Goal: Task Accomplishment & Management: Manage account settings

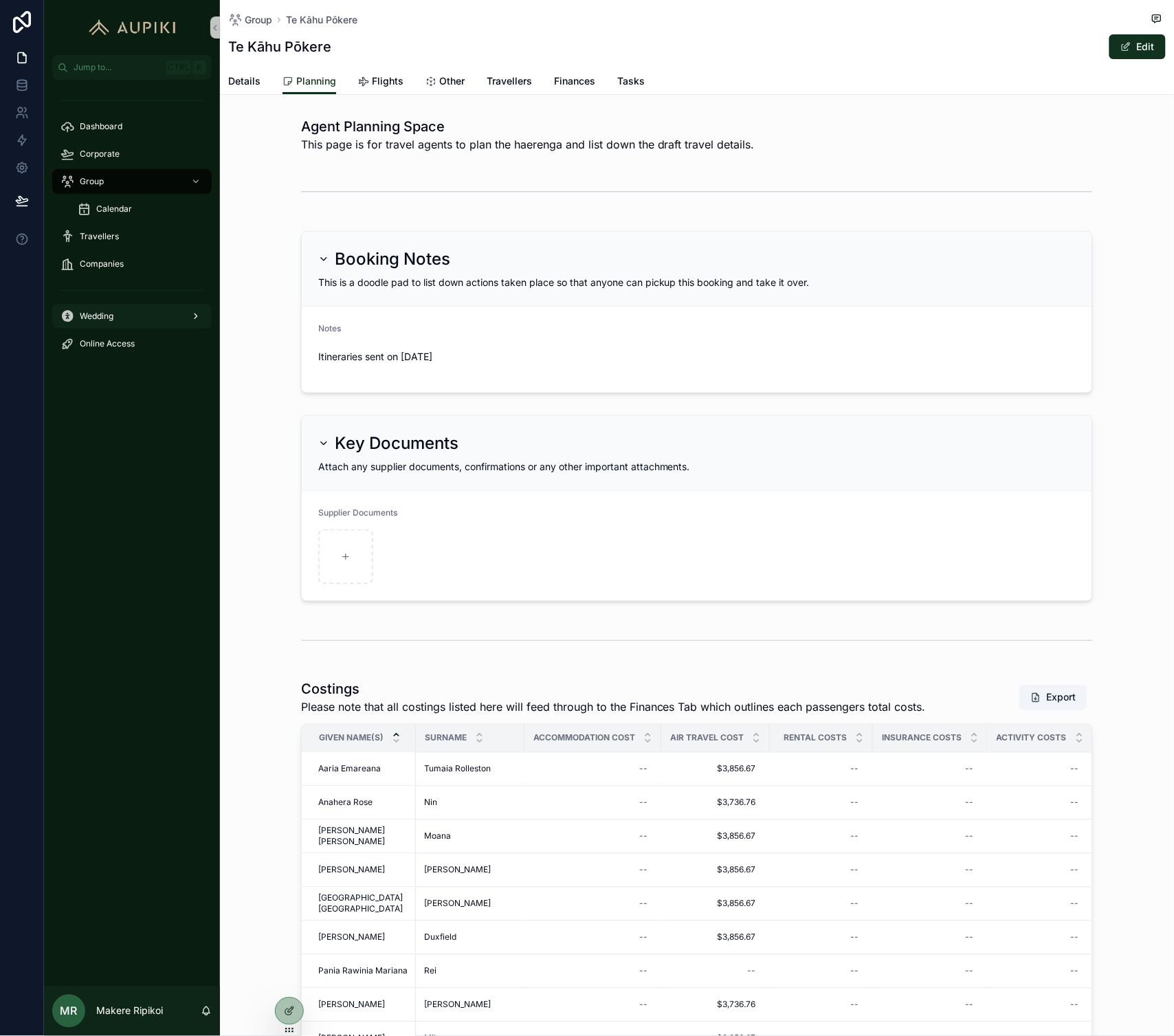
scroll to position [0, 33]
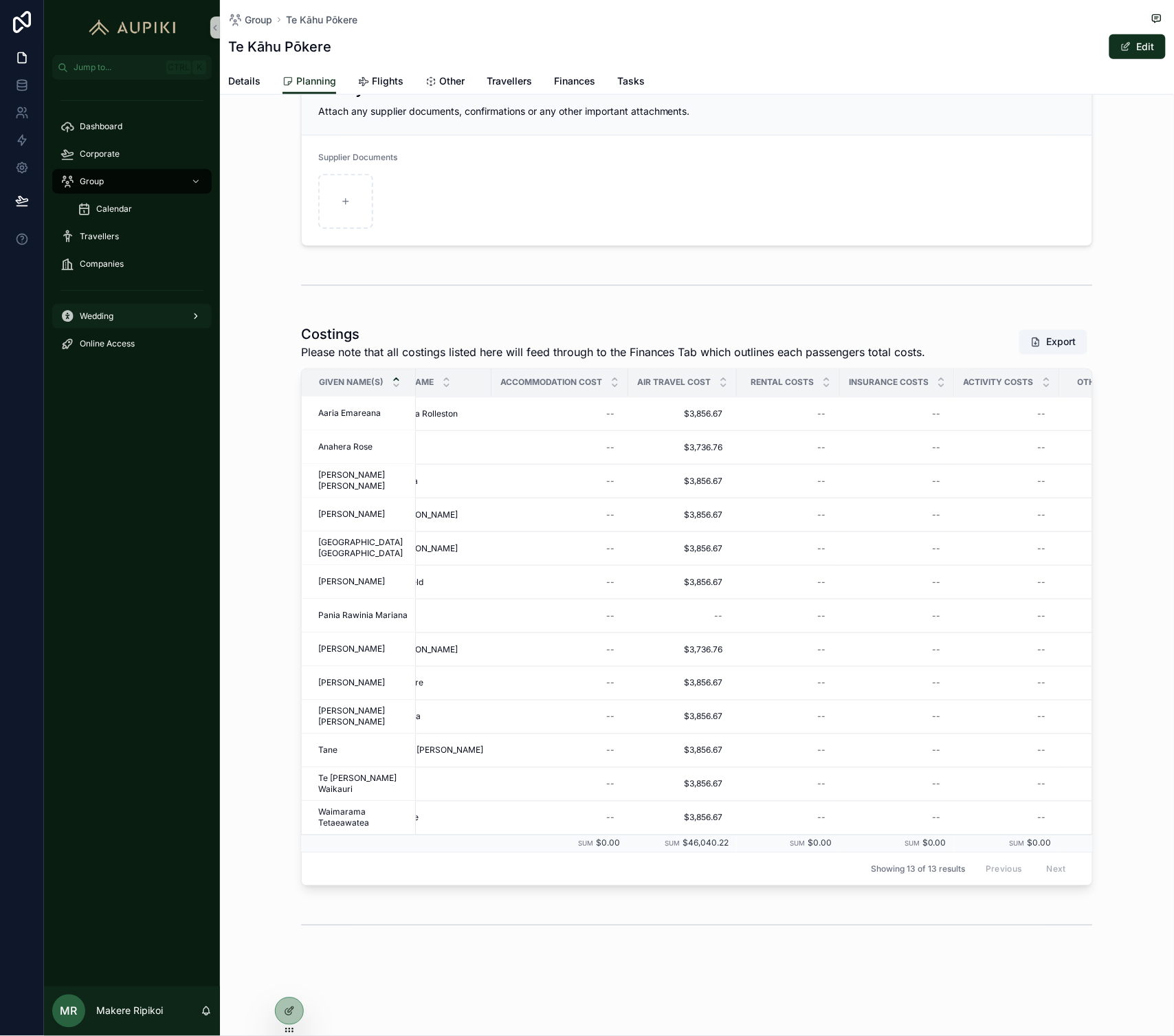
click at [133, 324] on div "Wedding" at bounding box center [132, 316] width 143 height 22
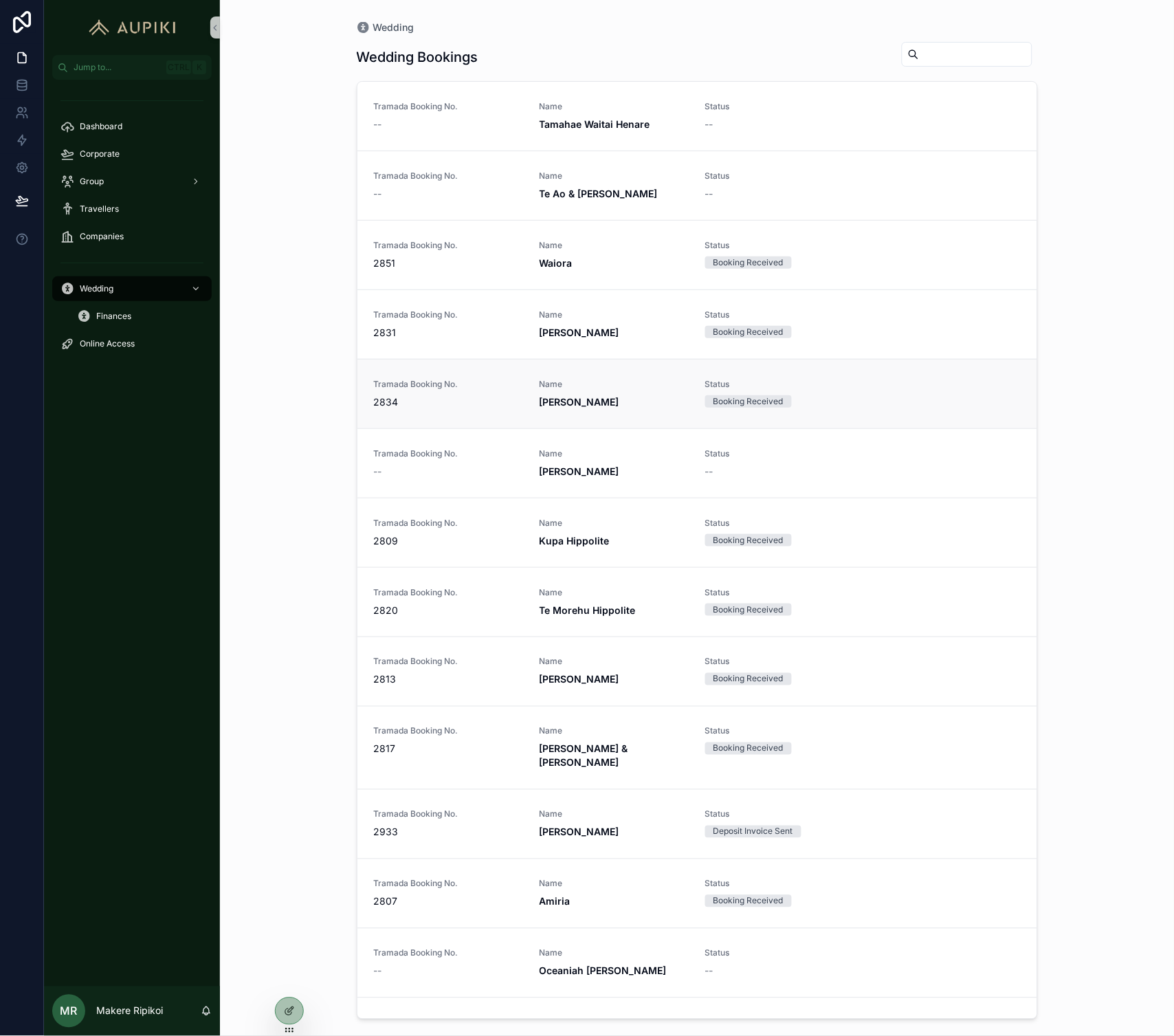
click at [627, 381] on span "Name" at bounding box center [615, 384] width 149 height 11
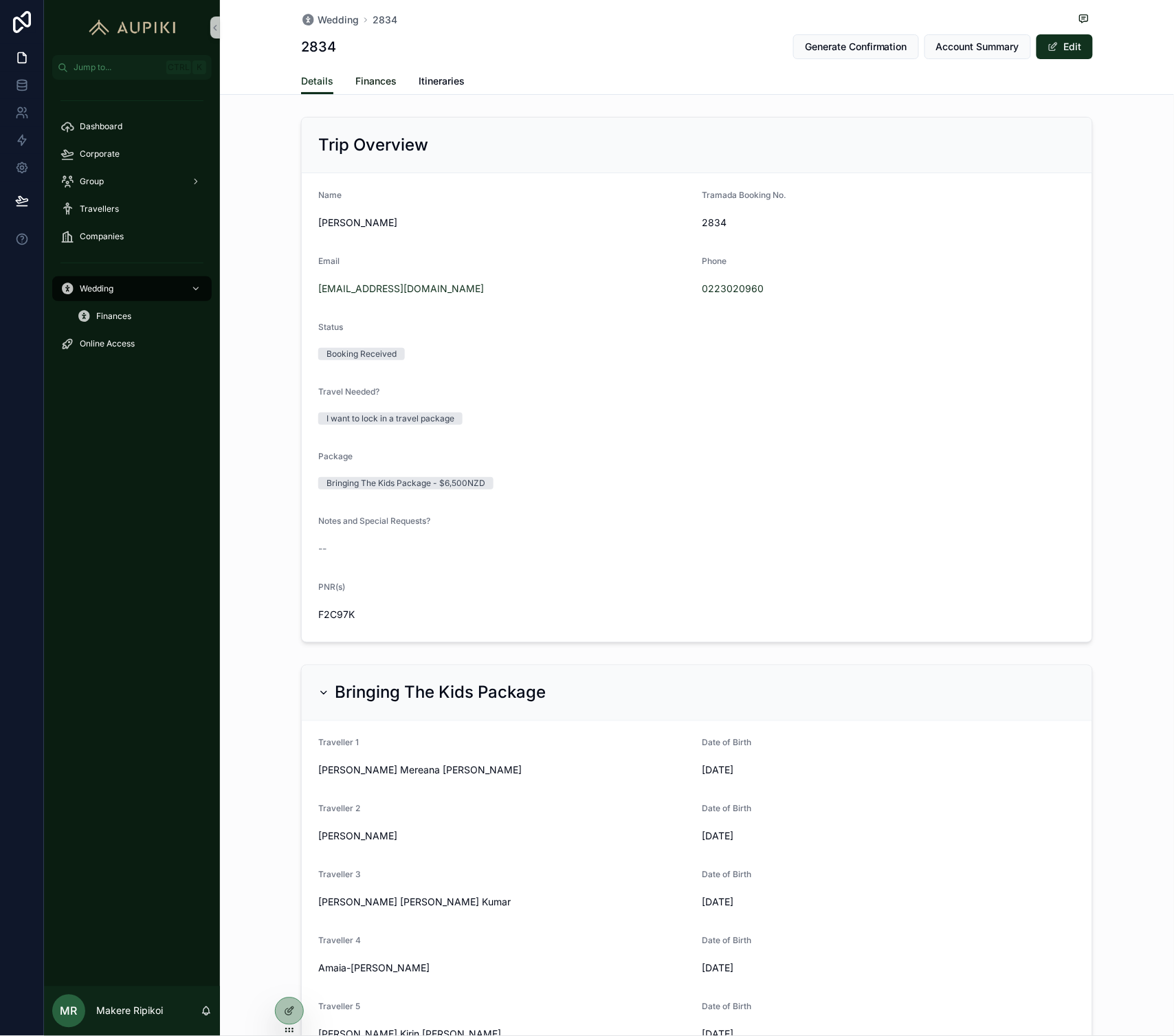
click at [370, 77] on span "Finances" at bounding box center [376, 81] width 41 height 14
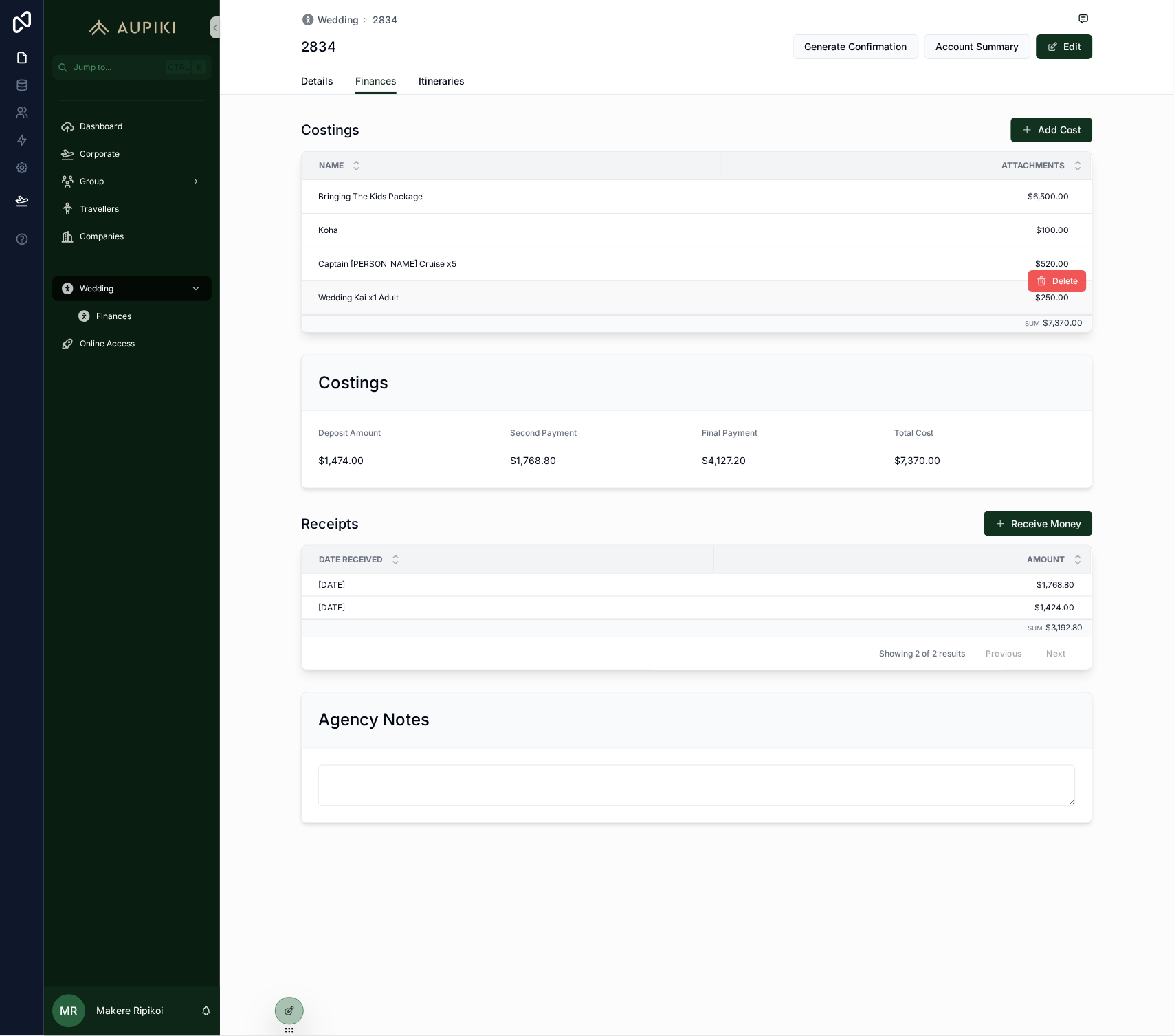
click at [1056, 280] on span "Delete" at bounding box center [1065, 281] width 25 height 11
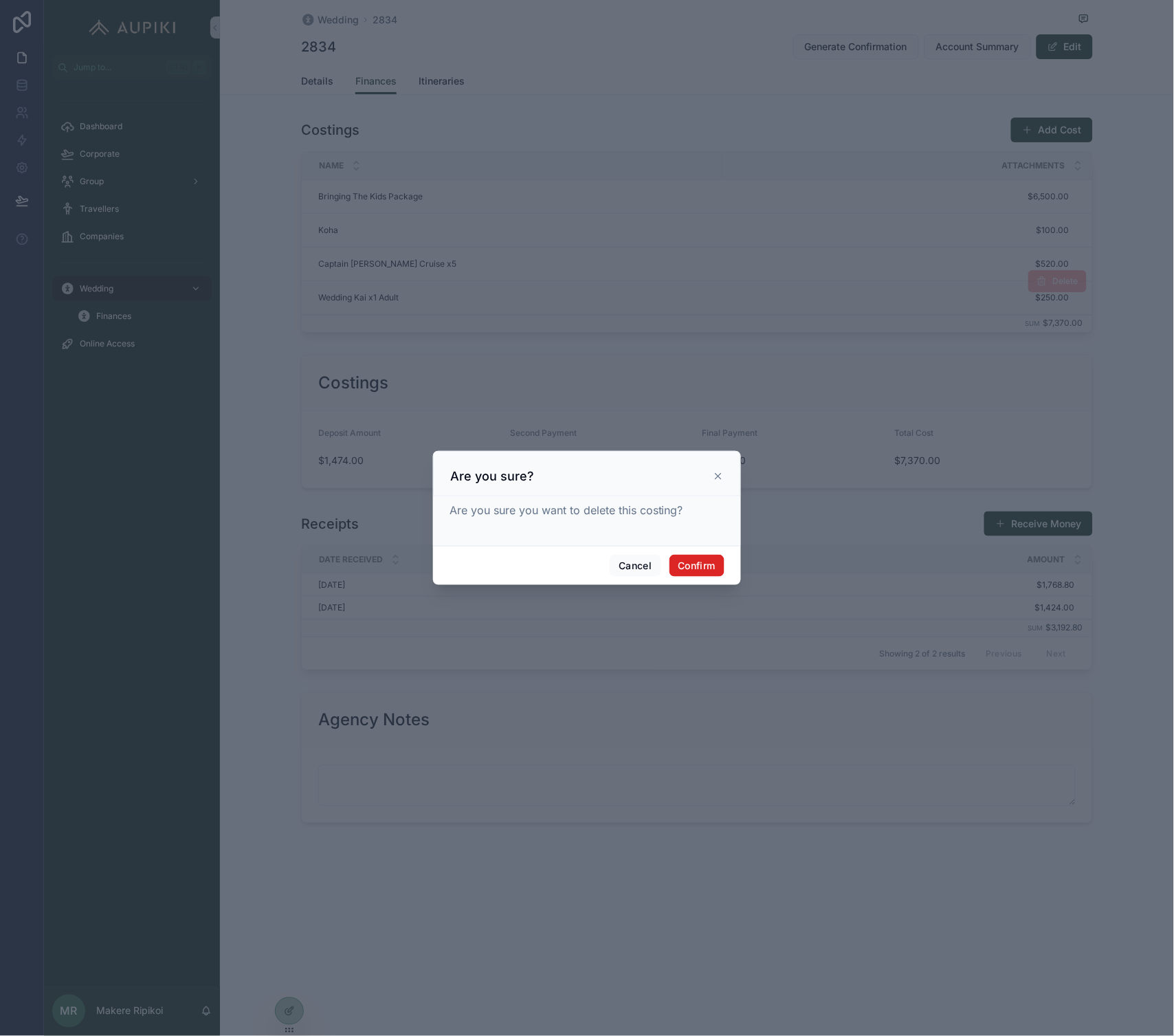
click at [709, 569] on button "Confirm" at bounding box center [697, 565] width 55 height 22
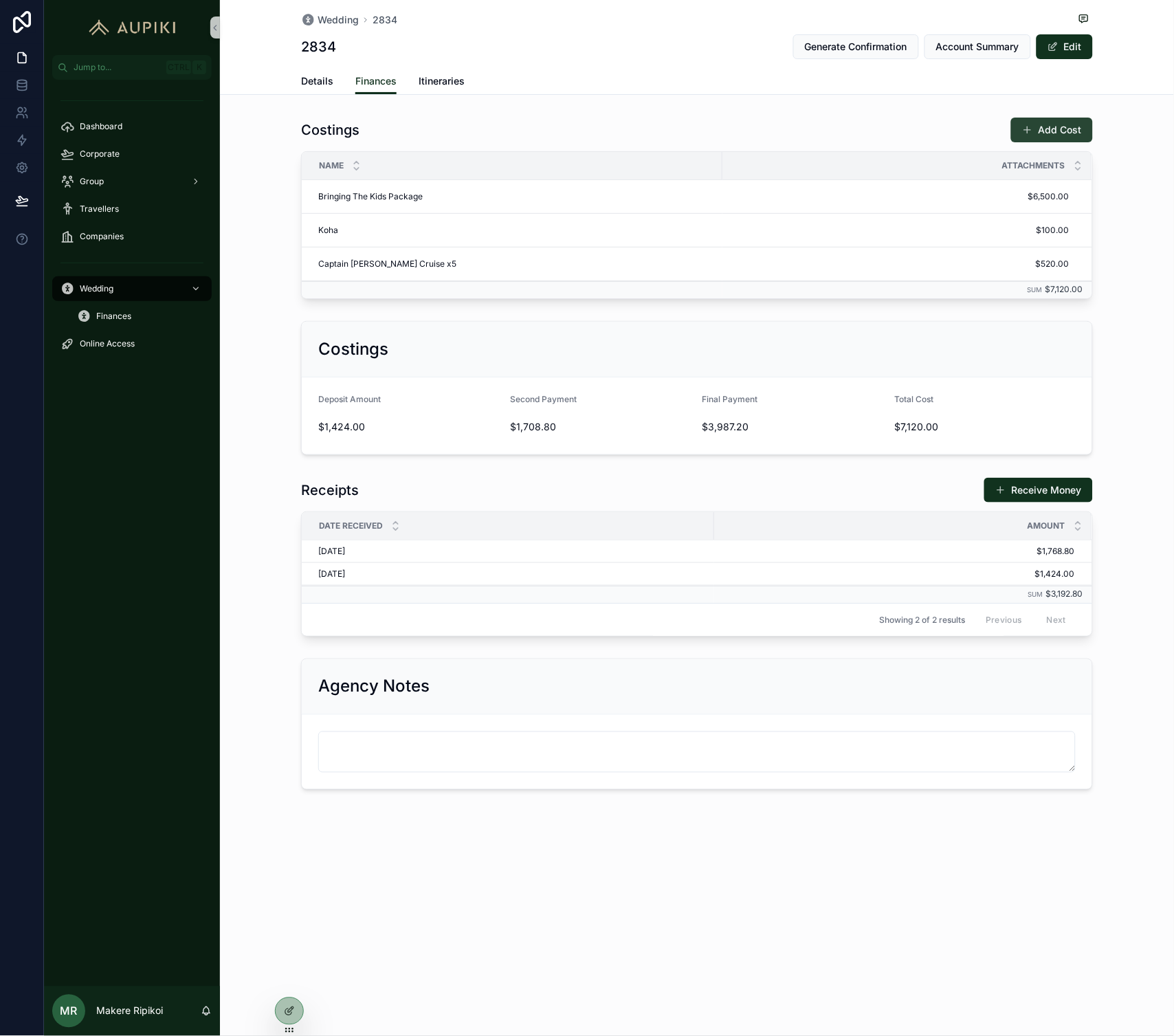
click at [1059, 134] on button "Add Cost" at bounding box center [1052, 130] width 82 height 25
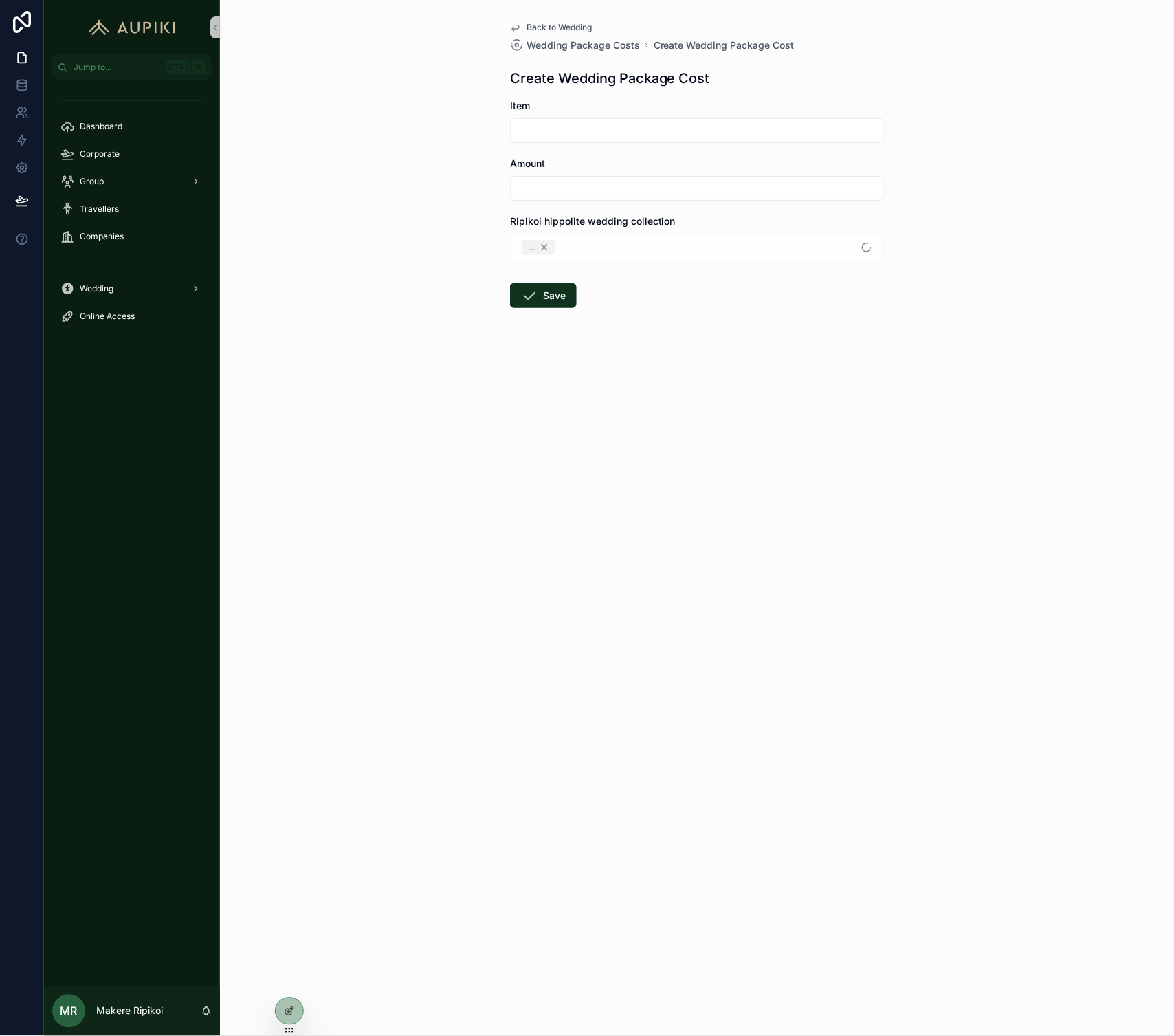
click at [681, 143] on form "Item Amount Ripikoi hippolite wedding collection ... Save" at bounding box center [697, 248] width 374 height 297
click at [681, 130] on input "scrollable content" at bounding box center [697, 130] width 373 height 20
type input "****"
type input "**********"
click at [523, 287] on icon "scrollable content" at bounding box center [529, 295] width 17 height 17
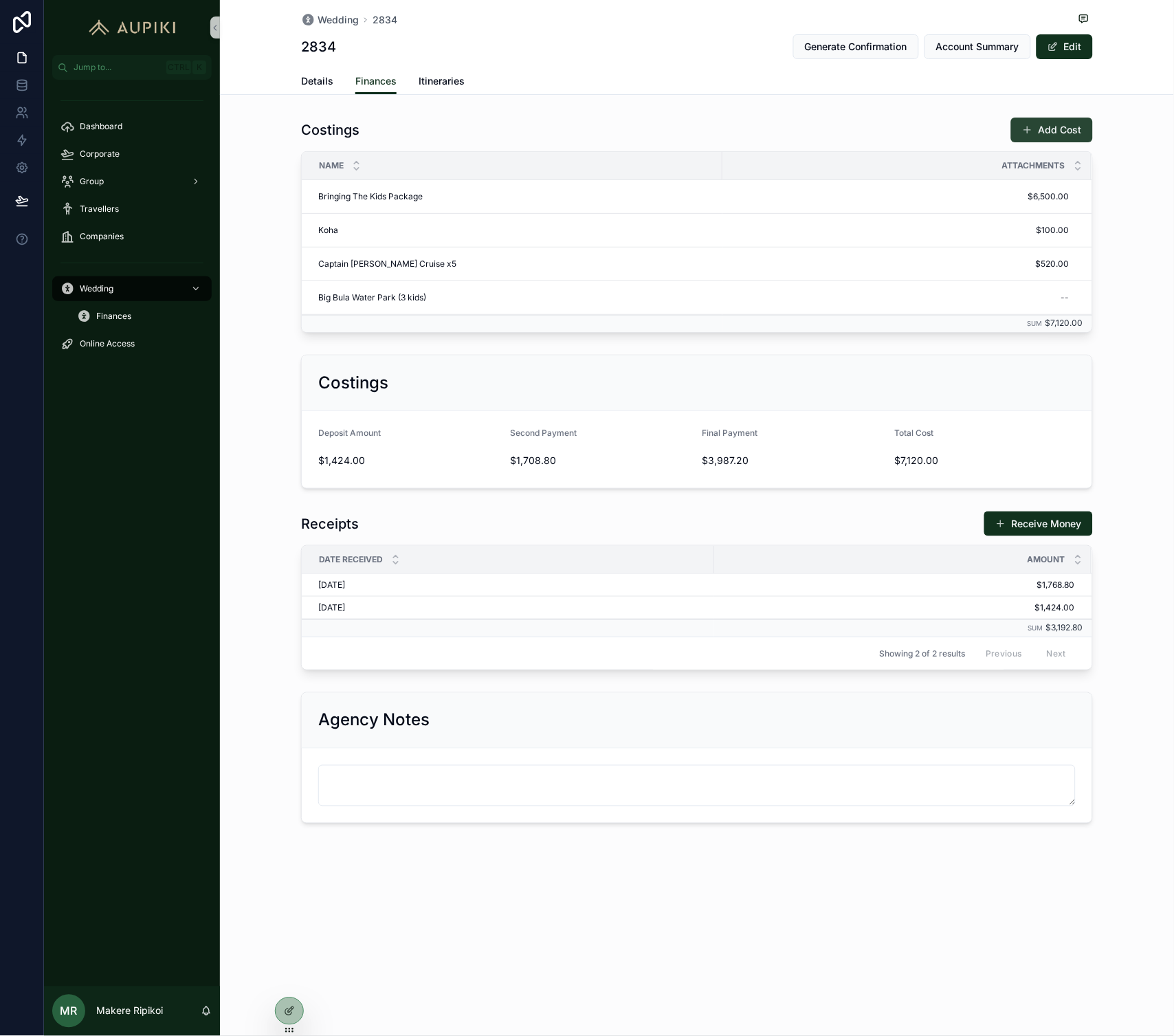
click at [1045, 130] on button "Add Cost" at bounding box center [1052, 130] width 82 height 25
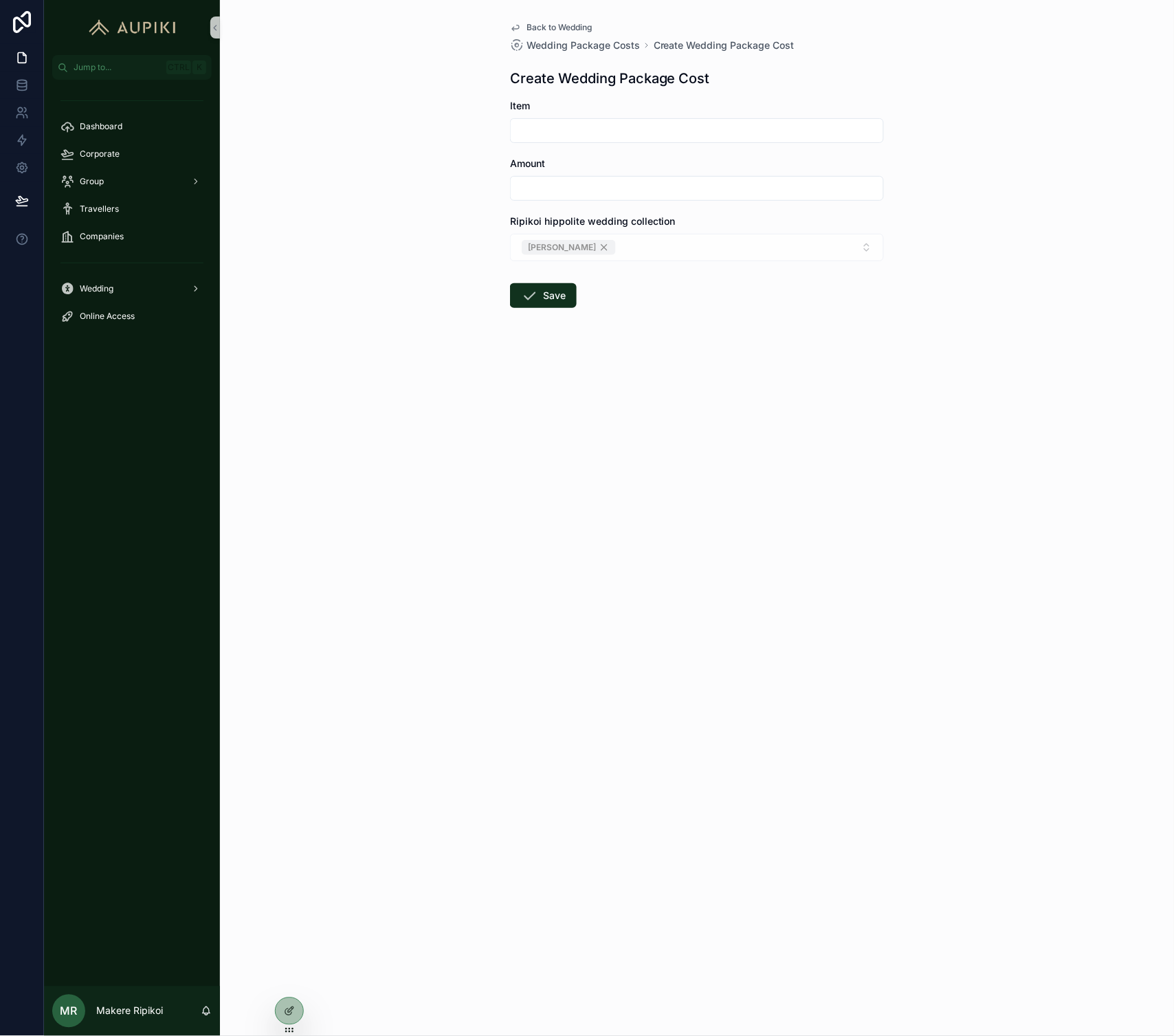
click at [613, 135] on input "scrollable content" at bounding box center [697, 130] width 373 height 20
type input "**********"
click at [546, 320] on form "**********" at bounding box center [697, 248] width 374 height 297
click at [546, 303] on button "Save" at bounding box center [544, 295] width 67 height 25
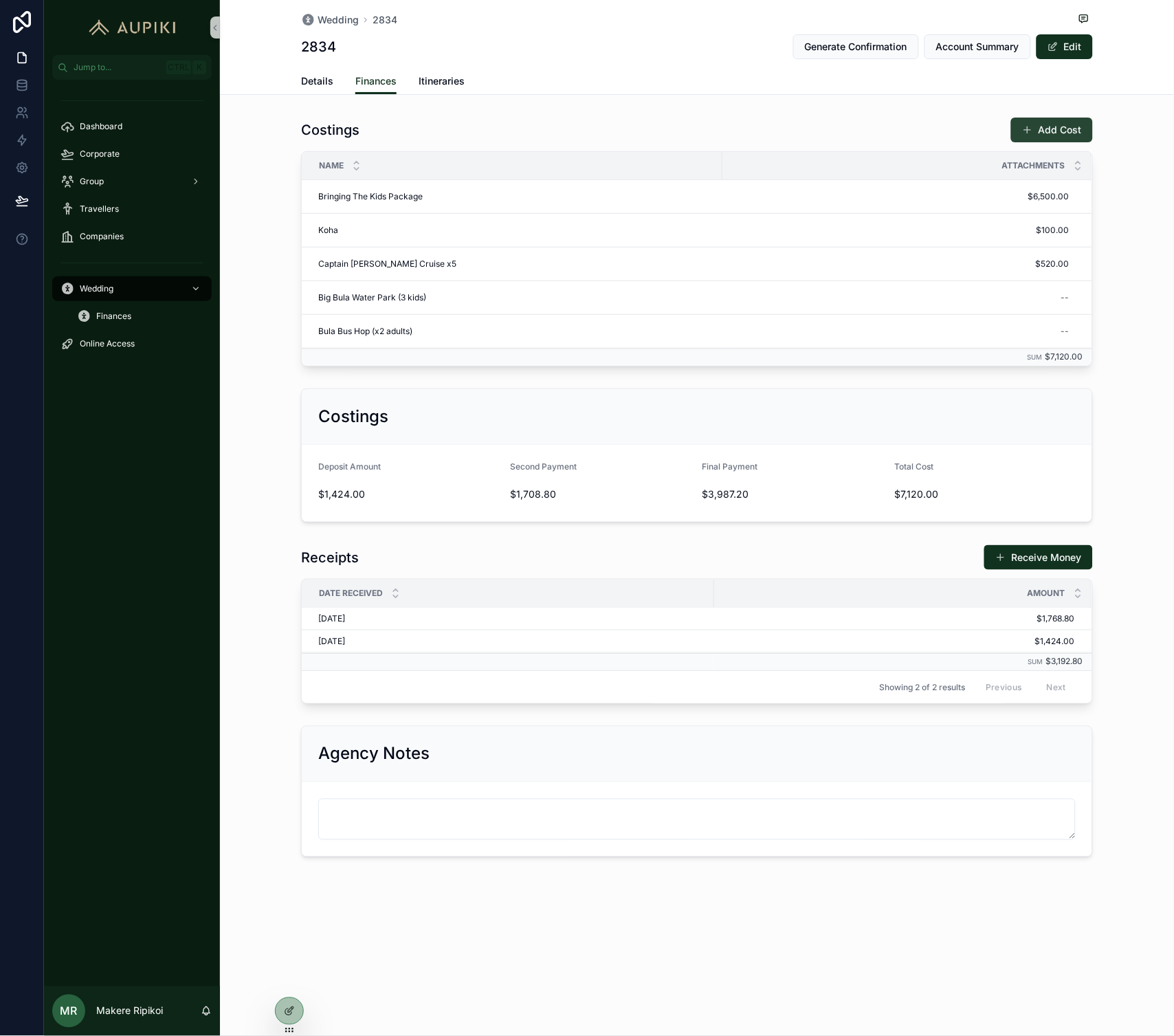
click at [1050, 135] on button "Add Cost" at bounding box center [1052, 130] width 82 height 25
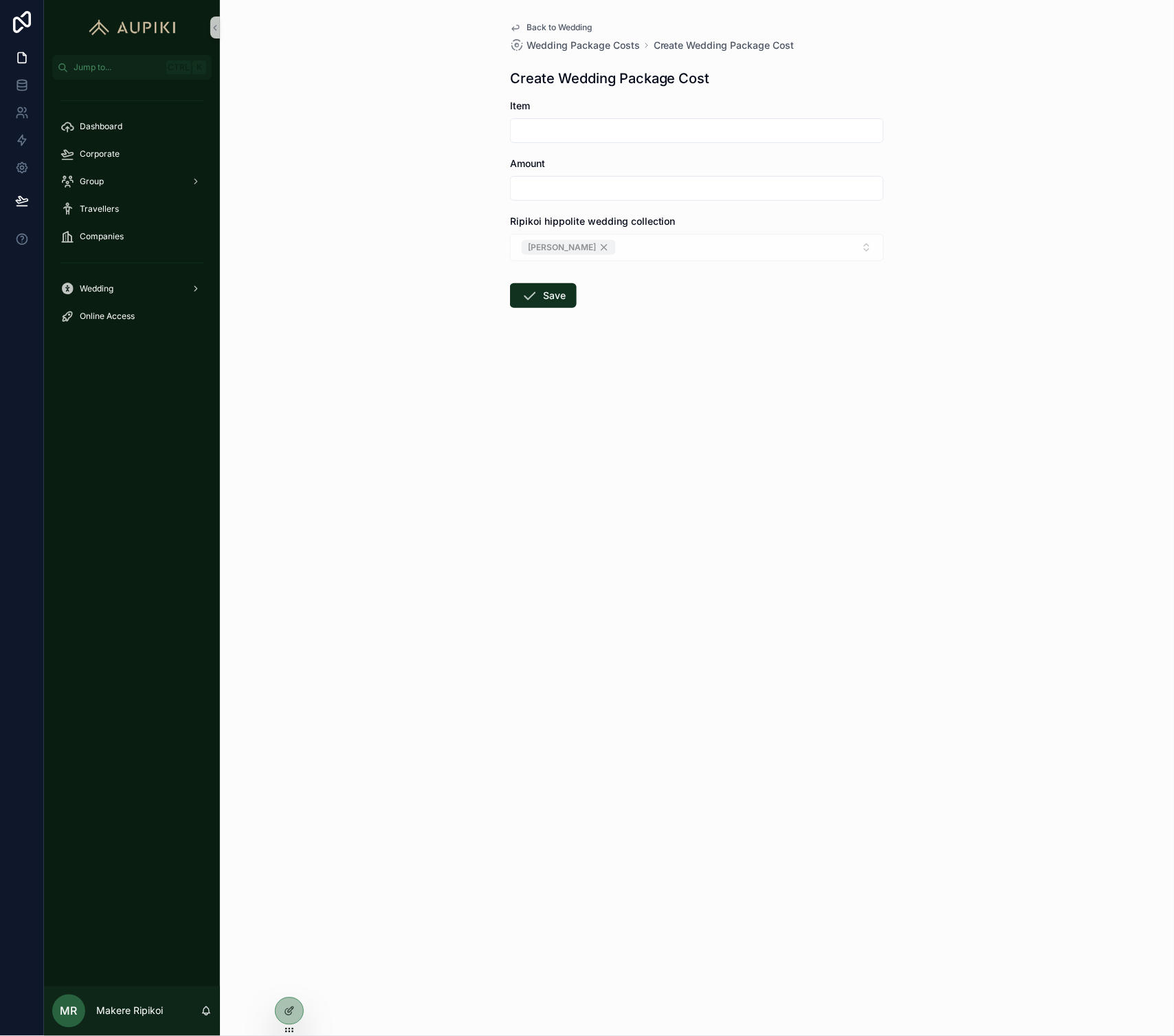
click at [598, 130] on input "scrollable content" at bounding box center [697, 130] width 373 height 20
type input "**********"
click at [658, 480] on div "**********" at bounding box center [697, 518] width 954 height 1036
click at [560, 294] on button "Save" at bounding box center [544, 295] width 67 height 25
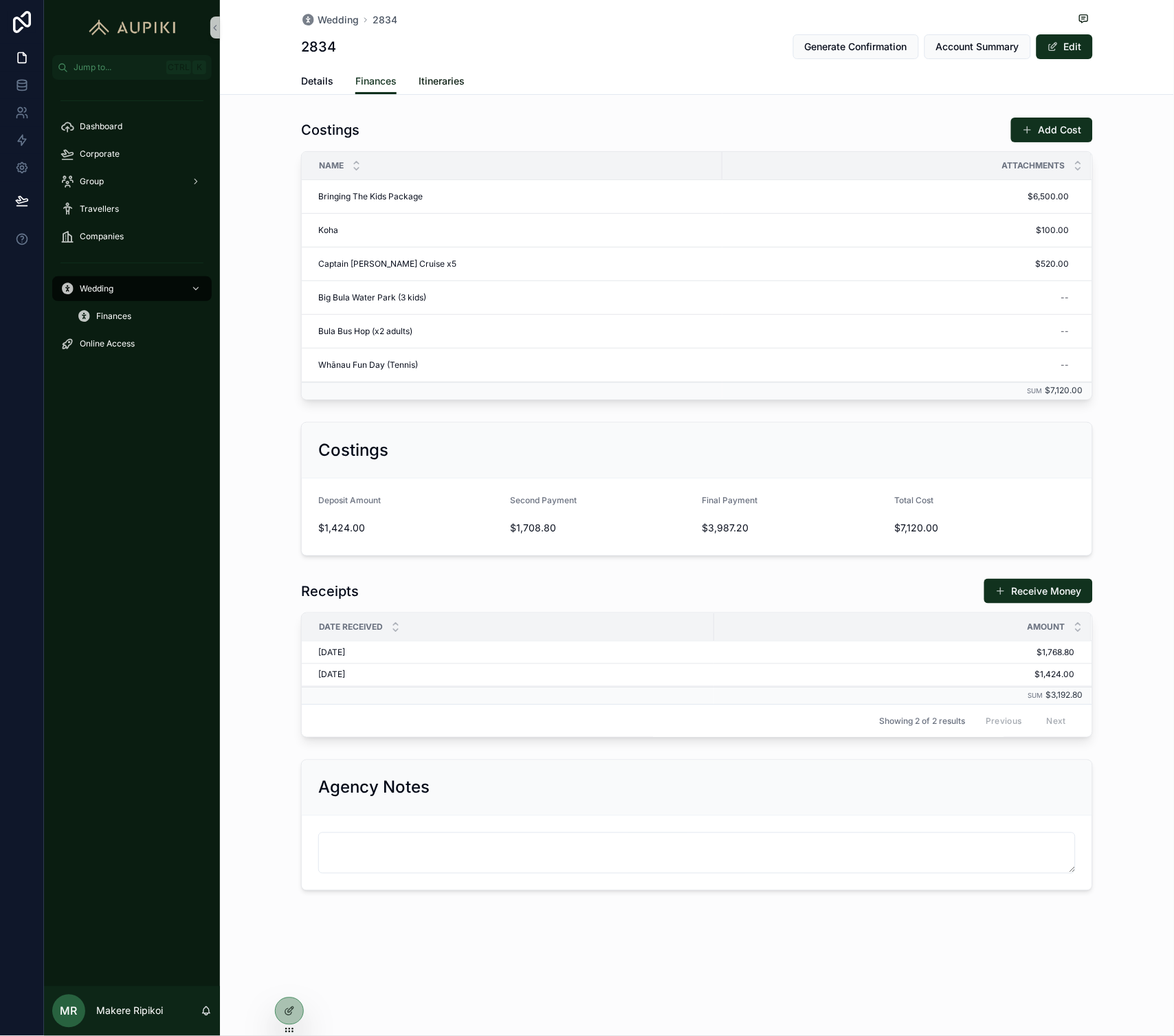
click at [450, 87] on span "Itineraries" at bounding box center [442, 81] width 46 height 14
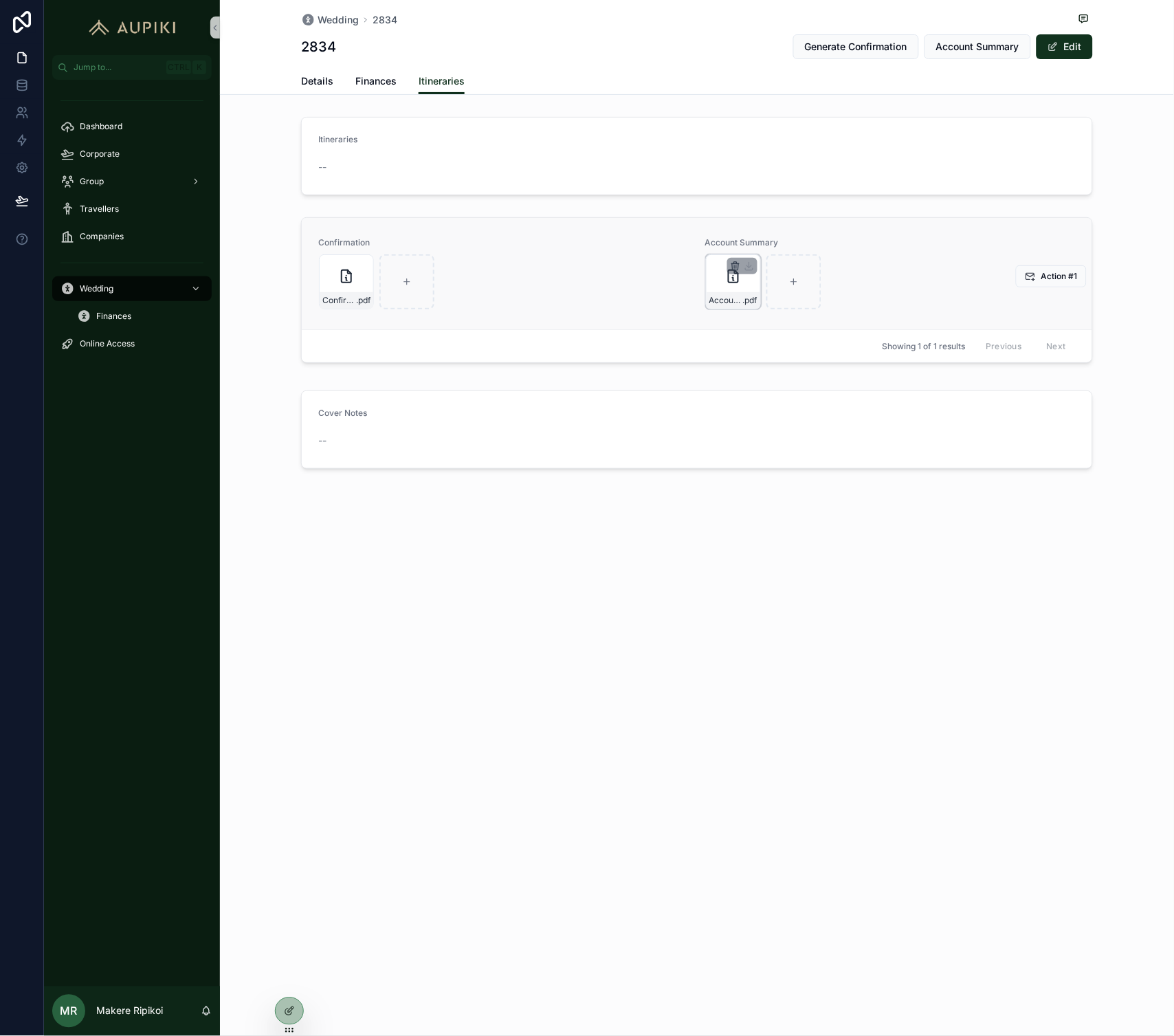
click at [735, 269] on icon "scrollable content" at bounding box center [735, 266] width 11 height 11
click at [732, 266] on icon "scrollable content" at bounding box center [735, 267] width 7 height 7
click at [737, 272] on div "scrollable content" at bounding box center [743, 266] width 30 height 17
click at [739, 269] on icon "scrollable content" at bounding box center [735, 266] width 11 height 11
click at [766, 242] on icon "scrollable content" at bounding box center [766, 242] width 0 height 3
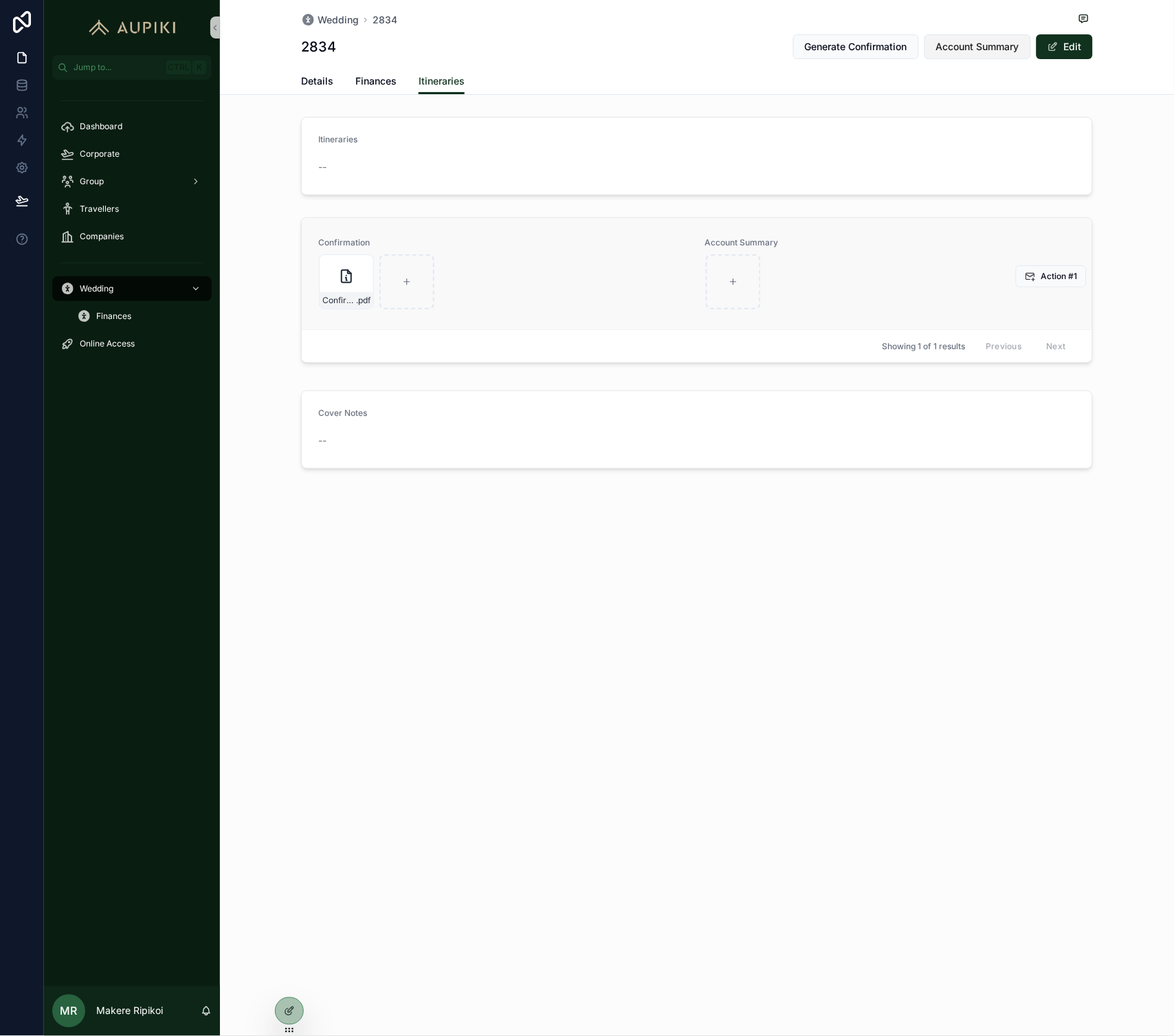
click at [937, 53] on span "Account Summary" at bounding box center [978, 46] width 83 height 14
click at [766, 91] on div "Details Finances Itineraries" at bounding box center [697, 81] width 792 height 26
click at [735, 295] on span "Account-Summary---B2834" at bounding box center [726, 300] width 34 height 11
